Goal: Task Accomplishment & Management: Use online tool/utility

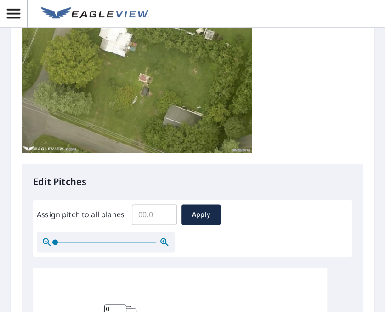
scroll to position [150, 0]
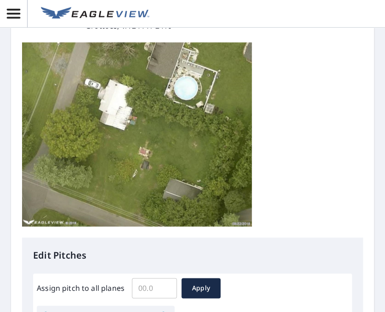
click at [147, 290] on input "Assign pitch to all planes" at bounding box center [154, 288] width 45 height 26
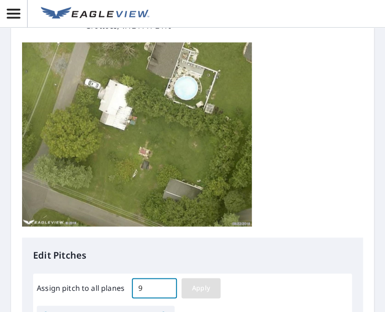
type input "9"
click at [202, 288] on span "Apply" at bounding box center [201, 287] width 24 height 11
type input "9"
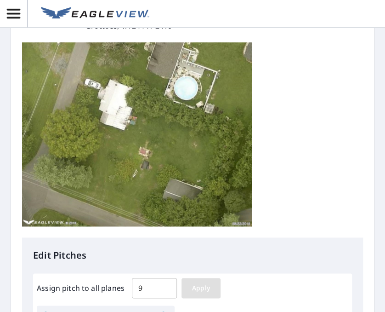
type input "9"
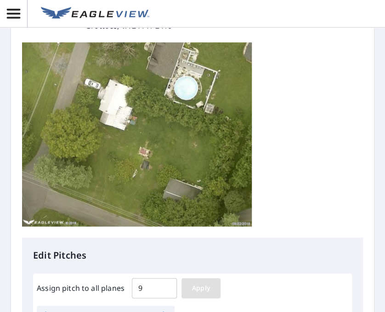
type input "9"
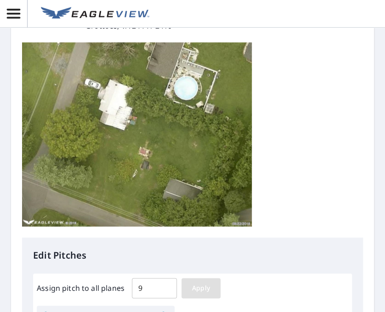
type input "9"
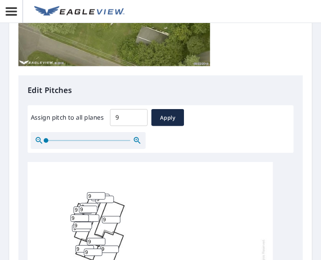
scroll to position [408, 0]
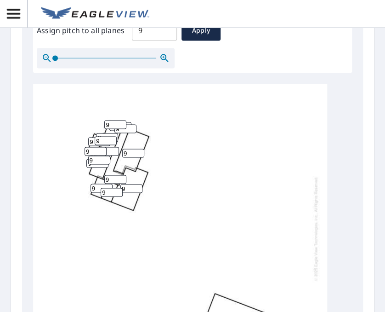
click at [127, 191] on input "9" at bounding box center [132, 188] width 22 height 9
click at [129, 190] on input "9" at bounding box center [132, 188] width 22 height 9
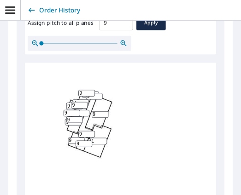
scroll to position [408, 0]
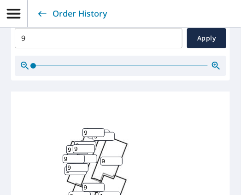
type input "1"
click at [212, 63] on icon "button" at bounding box center [215, 65] width 11 height 11
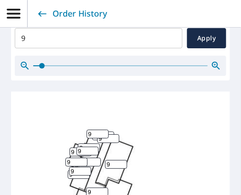
click at [212, 63] on icon "button" at bounding box center [215, 65] width 11 height 11
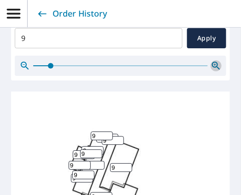
click at [212, 63] on icon "button" at bounding box center [215, 65] width 11 height 11
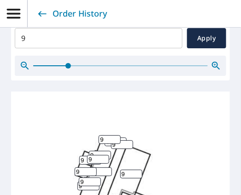
click at [212, 63] on icon "button" at bounding box center [215, 65] width 11 height 11
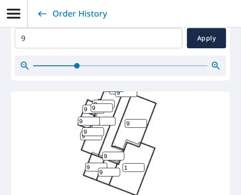
scroll to position [46, 0]
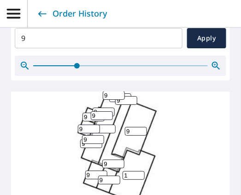
click at [86, 114] on input "9" at bounding box center [93, 117] width 22 height 9
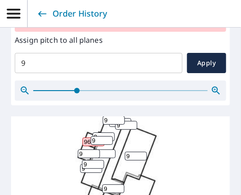
click at [87, 138] on input "96" at bounding box center [93, 142] width 22 height 9
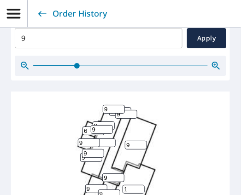
scroll to position [69, 0]
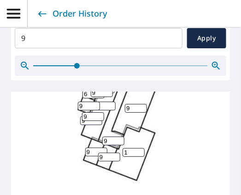
type input "6"
click at [212, 64] on icon "button" at bounding box center [216, 66] width 8 height 8
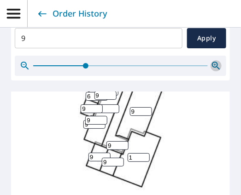
click at [212, 64] on icon "button" at bounding box center [216, 66] width 8 height 8
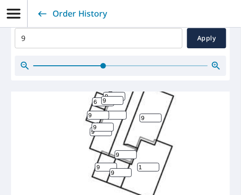
click at [212, 64] on icon "button" at bounding box center [216, 66] width 8 height 8
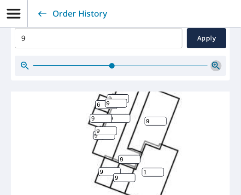
click at [212, 64] on icon "button" at bounding box center [216, 66] width 8 height 8
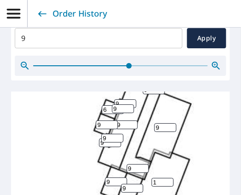
click at [212, 64] on icon "button" at bounding box center [216, 66] width 8 height 8
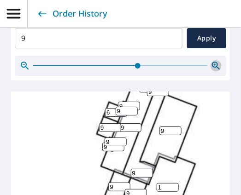
click at [212, 64] on icon "button" at bounding box center [216, 66] width 8 height 8
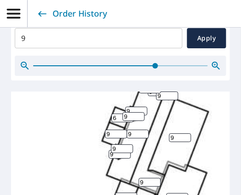
click at [113, 131] on input "9" at bounding box center [116, 134] width 22 height 9
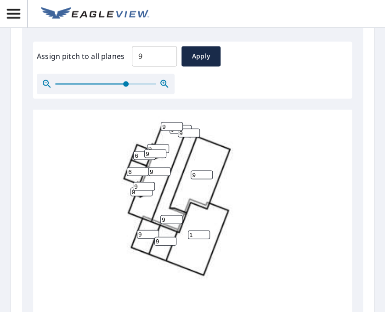
scroll to position [0, 0]
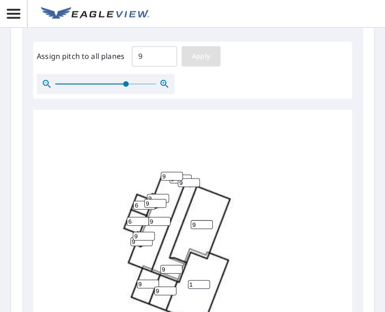
type input "6"
drag, startPoint x: 203, startPoint y: 52, endPoint x: 204, endPoint y: 57, distance: 4.8
click at [203, 52] on span "Apply" at bounding box center [201, 56] width 24 height 11
type input "9"
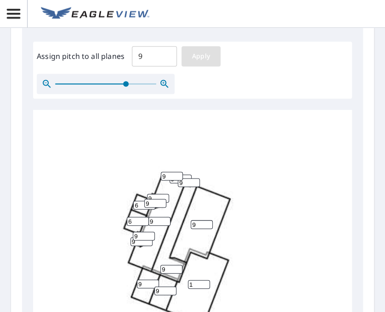
type input "9"
click at [133, 220] on input "9" at bounding box center [138, 221] width 22 height 9
type input "6"
click at [139, 204] on input "9" at bounding box center [144, 205] width 22 height 9
type input "6"
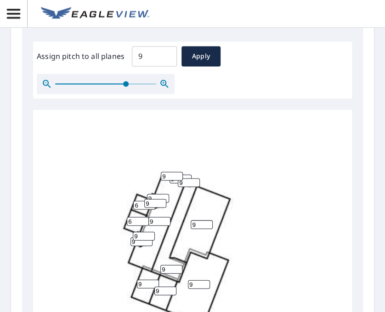
click at [195, 55] on span "Apply" at bounding box center [201, 56] width 24 height 11
type input "9"
click at [132, 221] on input "9" at bounding box center [138, 221] width 22 height 9
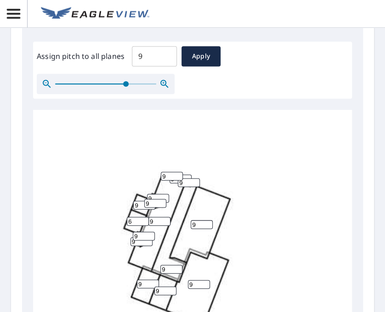
type input "6"
click at [142, 203] on input "9" at bounding box center [144, 205] width 22 height 9
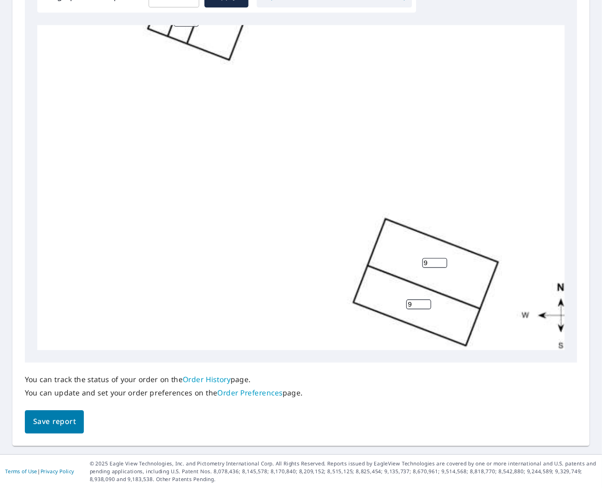
scroll to position [184, 0]
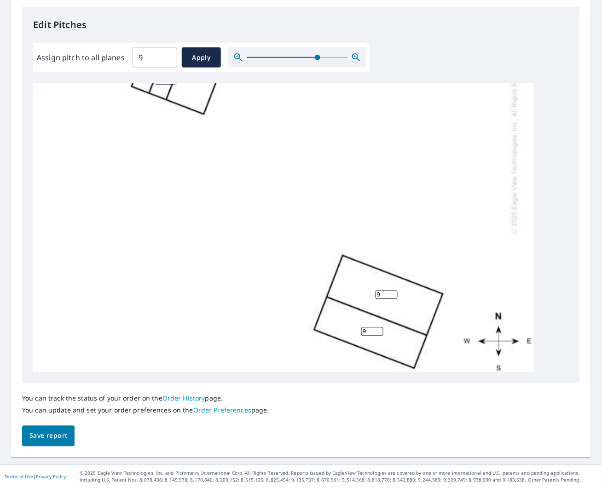
type input "6"
click at [35, 390] on button "Save report" at bounding box center [48, 435] width 52 height 21
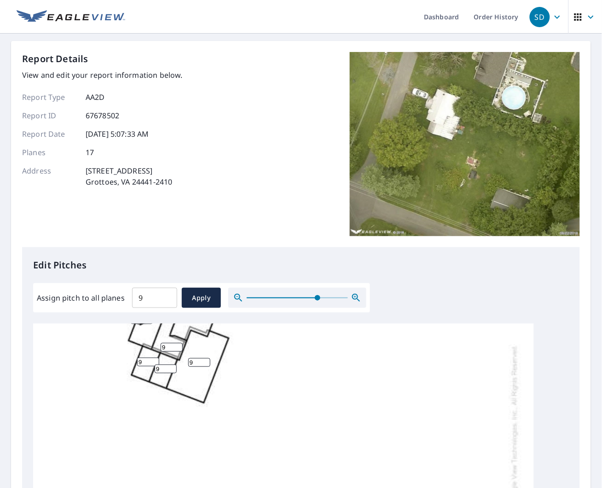
scroll to position [69, 0]
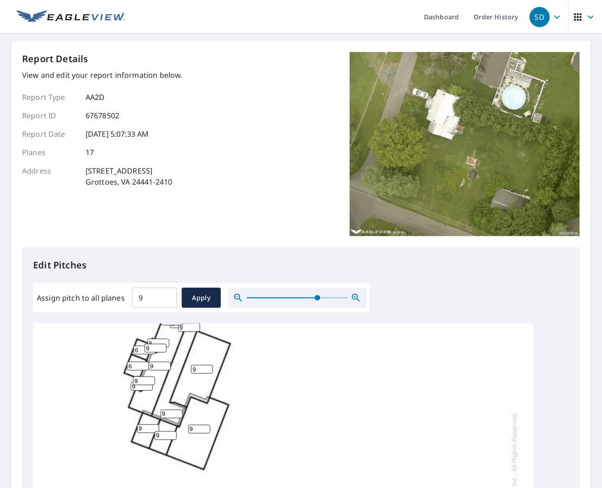
click at [192, 390] on input "9" at bounding box center [199, 429] width 22 height 9
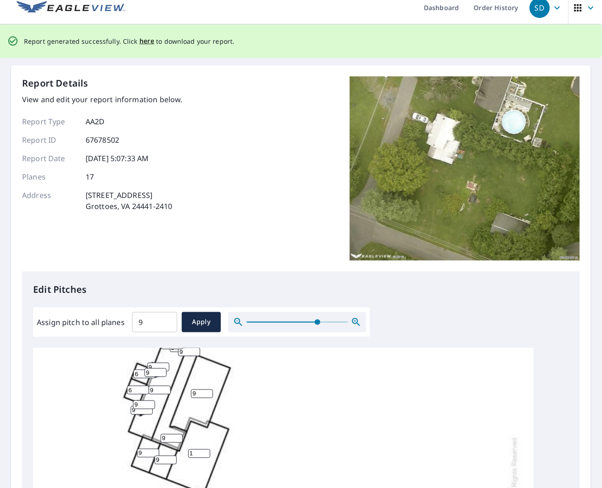
scroll to position [0, 0]
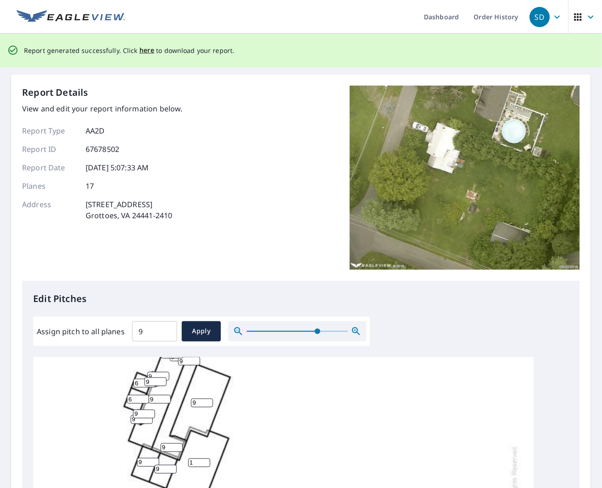
type input "1"
click at [197, 390] on input "9" at bounding box center [202, 402] width 22 height 9
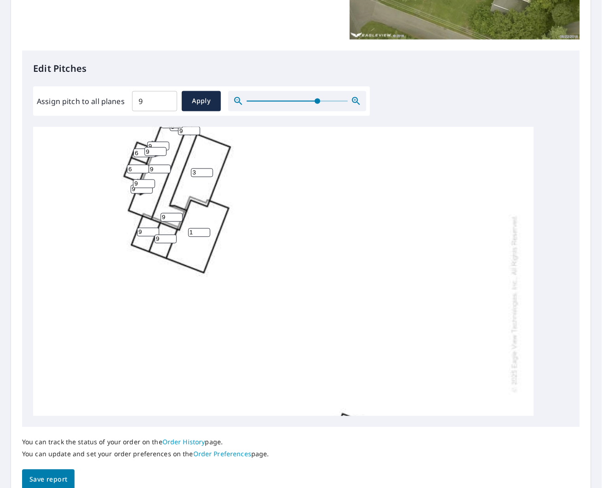
scroll to position [274, 0]
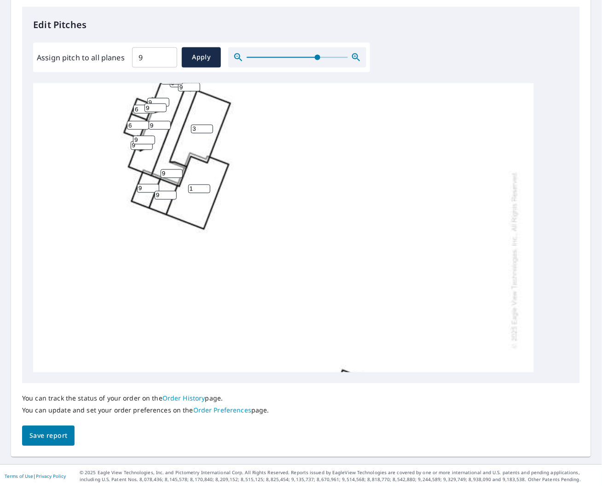
type input "3"
click at [47, 390] on span "Save report" at bounding box center [48, 435] width 38 height 11
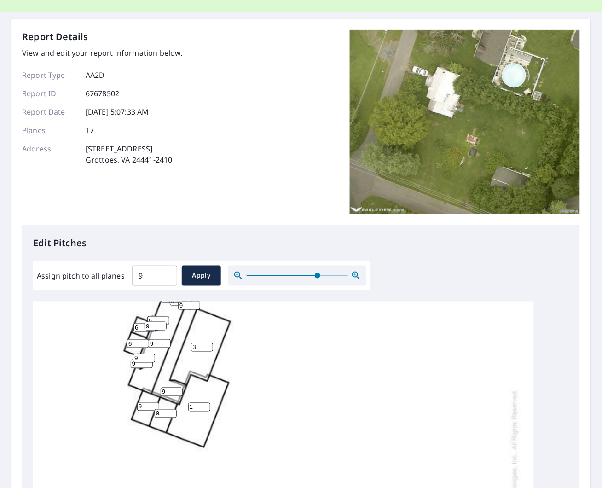
scroll to position [0, 0]
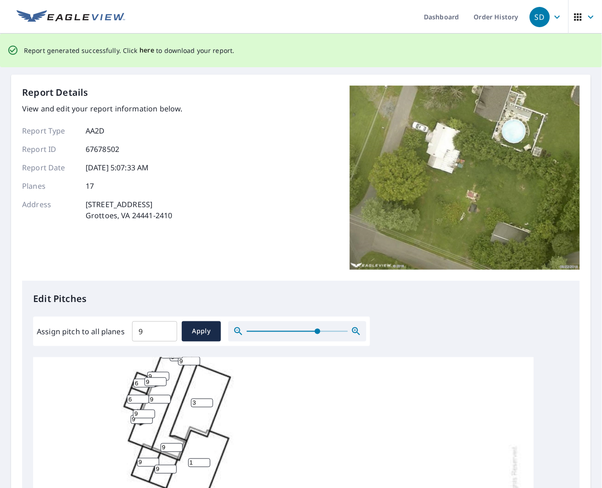
click at [146, 51] on span "here" at bounding box center [146, 50] width 15 height 11
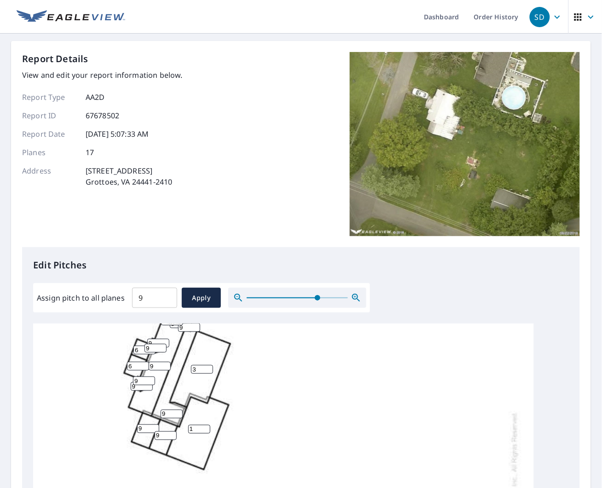
click at [212, 104] on div "Report Details View and edit your report information below. Report Type AA2D Re…" at bounding box center [301, 149] width 558 height 195
